Goal: Task Accomplishment & Management: Manage account settings

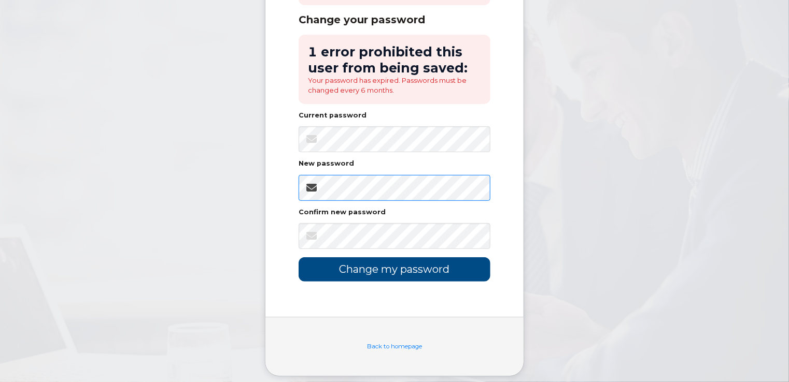
scroll to position [151, 0]
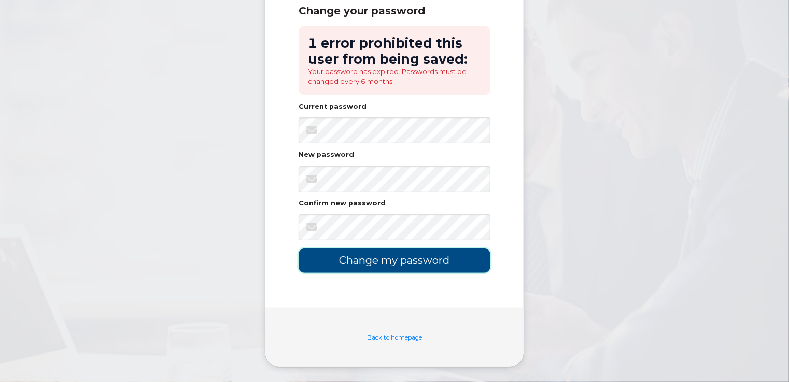
click at [381, 265] on input "Change my password" at bounding box center [394, 261] width 192 height 24
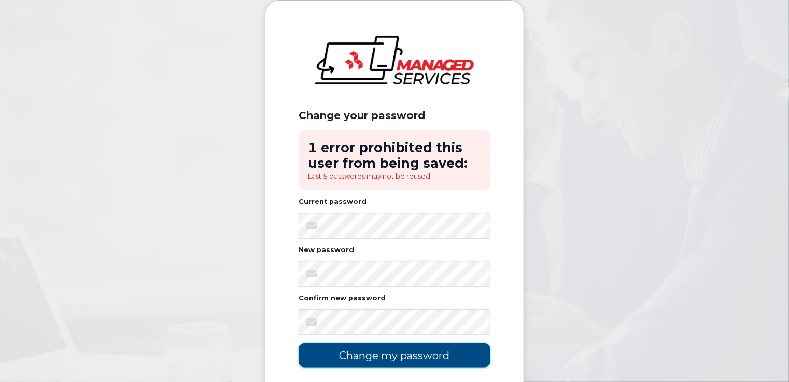
click at [379, 356] on input "Change my password" at bounding box center [394, 356] width 192 height 24
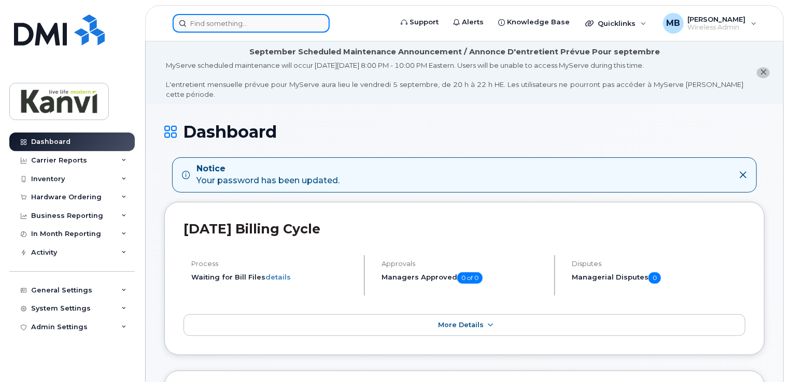
click at [212, 24] on input at bounding box center [251, 23] width 157 height 19
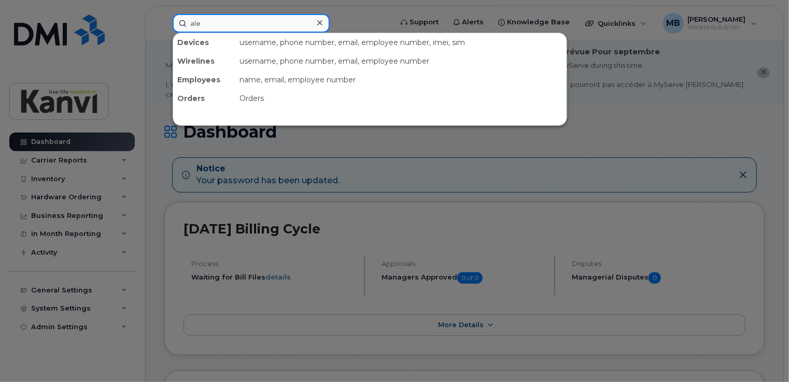
type input "[PERSON_NAME]"
